Goal: Information Seeking & Learning: Learn about a topic

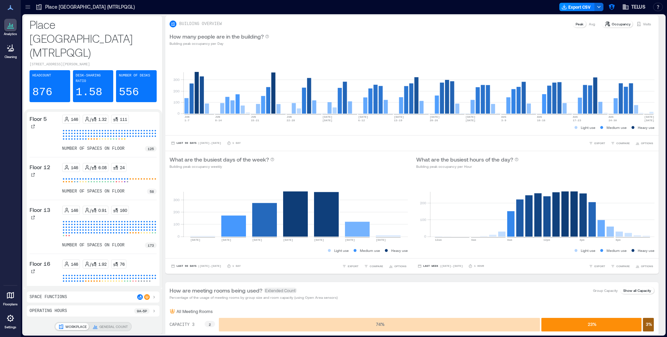
click at [26, 10] on icon at bounding box center [27, 6] width 7 height 7
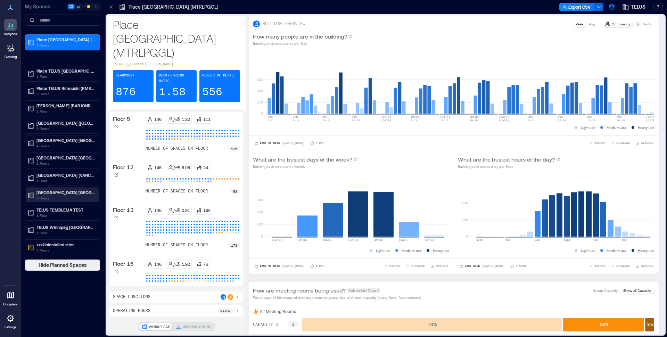
click at [62, 194] on p "[GEOGRAPHIC_DATA] [GEOGRAPHIC_DATA]" at bounding box center [65, 193] width 58 height 6
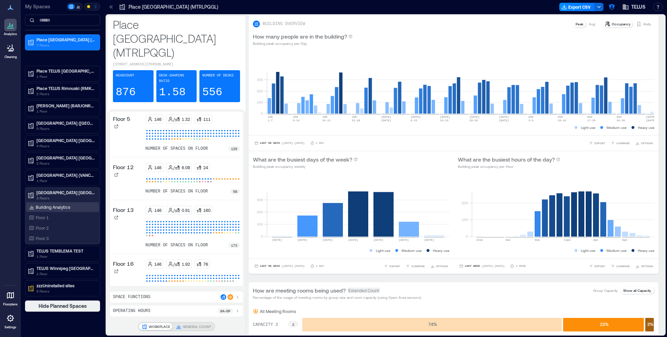
drag, startPoint x: 56, startPoint y: 206, endPoint x: 51, endPoint y: 204, distance: 5.9
click at [56, 206] on p "Building Analytics" at bounding box center [53, 207] width 34 height 6
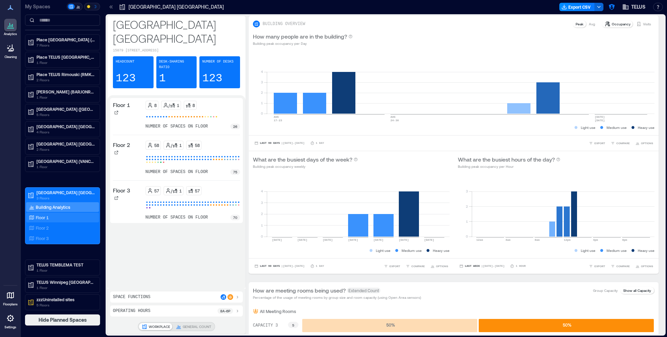
click at [53, 220] on div "Floor 1" at bounding box center [60, 217] width 67 height 7
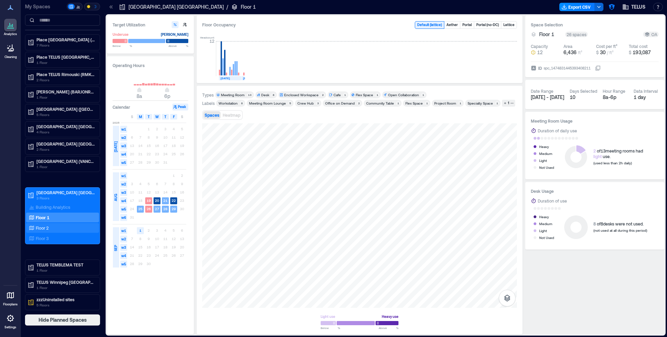
click at [44, 227] on p "Floor 2" at bounding box center [42, 228] width 13 height 6
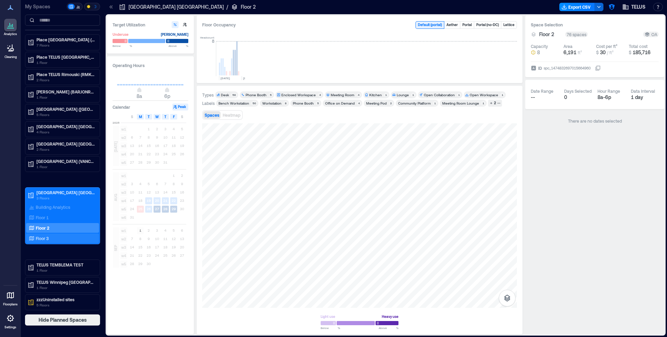
click at [48, 235] on div "Floor 3" at bounding box center [60, 238] width 67 height 7
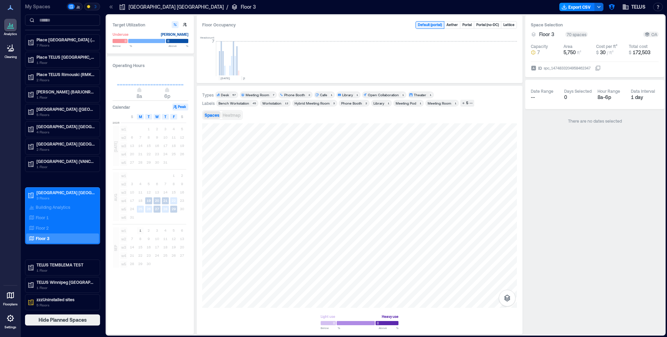
click at [230, 118] on button "Heatmap" at bounding box center [231, 115] width 20 height 8
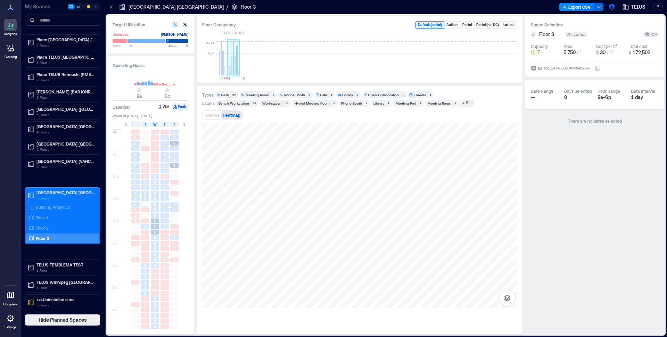
click at [236, 69] on rect at bounding box center [234, 58] width 12 height 35
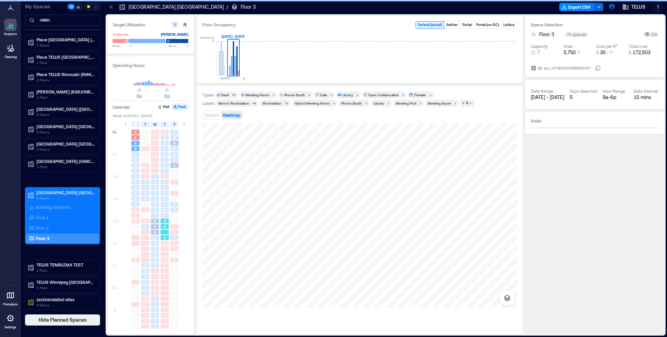
click at [154, 227] on span "7" at bounding box center [155, 226] width 2 height 5
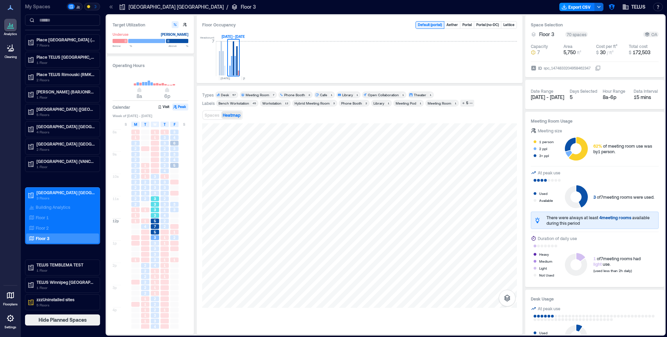
click at [152, 211] on div "3" at bounding box center [155, 209] width 8 height 5
click at [159, 211] on div "3" at bounding box center [155, 209] width 8 height 5
click at [156, 229] on div "7" at bounding box center [155, 226] width 8 height 5
click at [154, 242] on div "3" at bounding box center [155, 243] width 8 height 5
click at [148, 272] on div "2" at bounding box center [145, 271] width 8 height 5
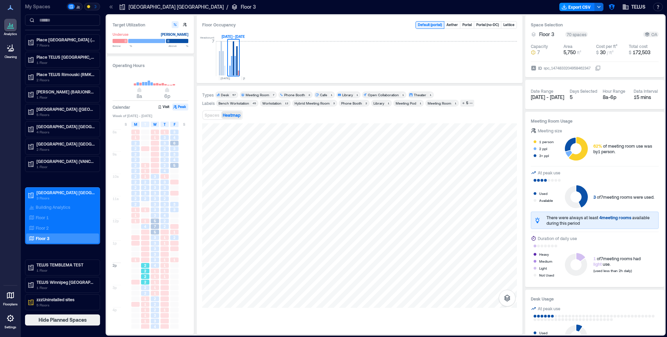
drag, startPoint x: 153, startPoint y: 283, endPoint x: 157, endPoint y: 287, distance: 5.2
click at [153, 283] on div "1" at bounding box center [155, 282] width 8 height 5
click at [163, 293] on div at bounding box center [164, 293] width 8 height 5
click at [138, 293] on div at bounding box center [135, 293] width 8 height 5
click at [144, 288] on div "2" at bounding box center [145, 287] width 8 height 5
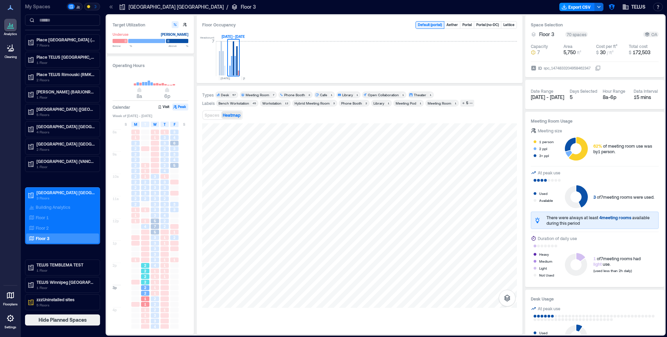
click at [144, 277] on div "2" at bounding box center [145, 276] width 8 height 5
click at [157, 304] on div "2" at bounding box center [155, 304] width 8 height 5
click at [157, 314] on div "3" at bounding box center [155, 315] width 8 height 5
click at [155, 305] on span "2" at bounding box center [155, 304] width 2 height 5
click at [162, 281] on div at bounding box center [164, 282] width 8 height 5
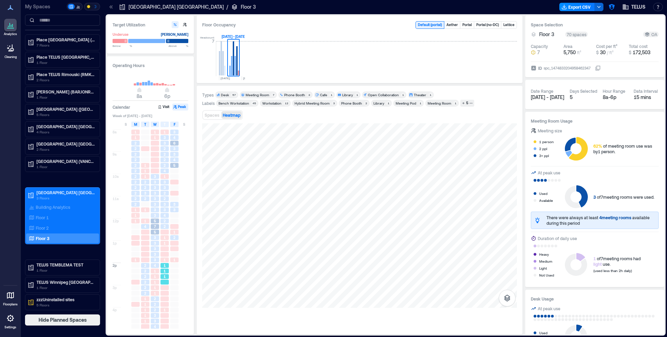
click at [162, 261] on div "1" at bounding box center [164, 259] width 8 height 5
click at [166, 245] on div "1" at bounding box center [164, 243] width 8 height 5
click at [173, 209] on div "3" at bounding box center [174, 209] width 8 height 5
click at [169, 182] on div "3" at bounding box center [165, 182] width 10 height 6
